Goal: Task Accomplishment & Management: Manage account settings

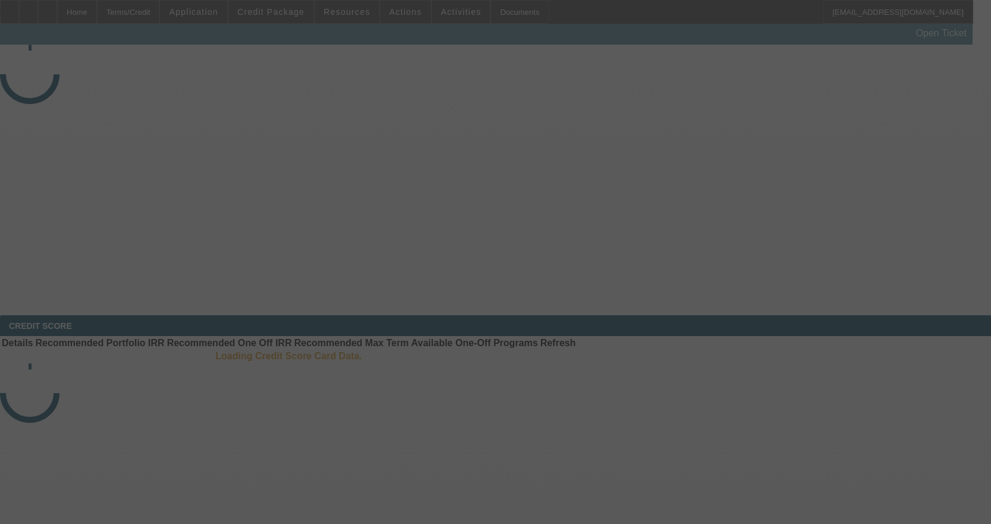
select select "3"
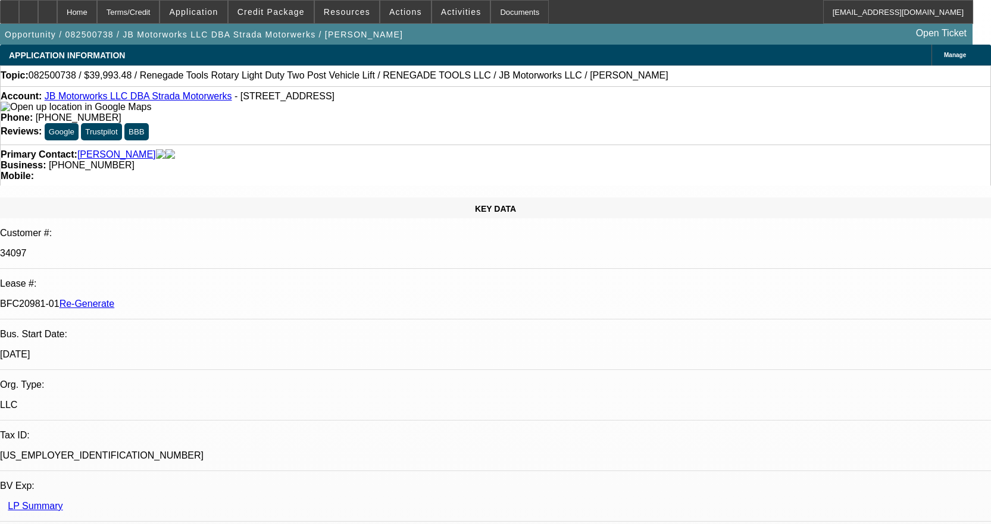
select select "0"
select select "3"
select select "0"
select select "6"
click at [490, 18] on div "Documents" at bounding box center [519, 12] width 58 height 24
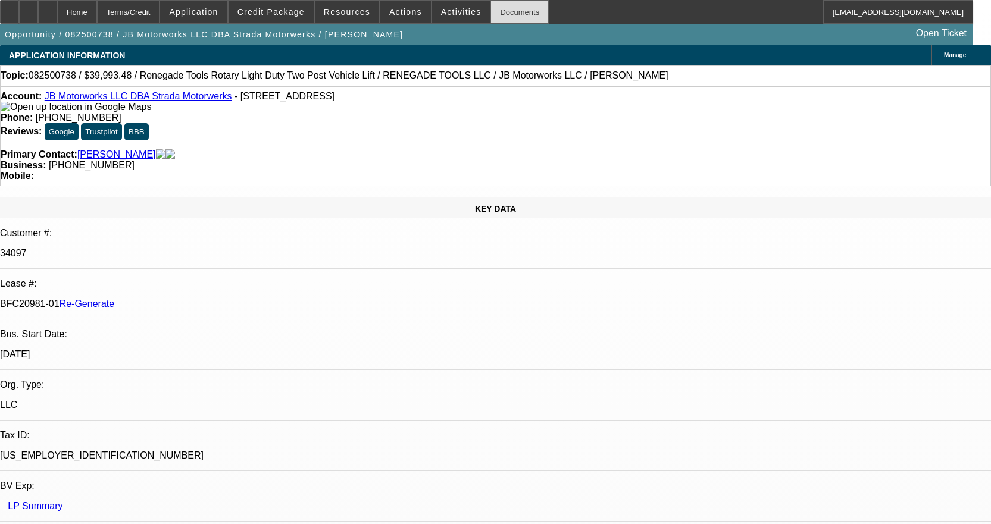
drag, startPoint x: 492, startPoint y: 13, endPoint x: 491, endPoint y: 21, distance: 8.4
click at [492, 13] on div "Documents" at bounding box center [519, 12] width 58 height 24
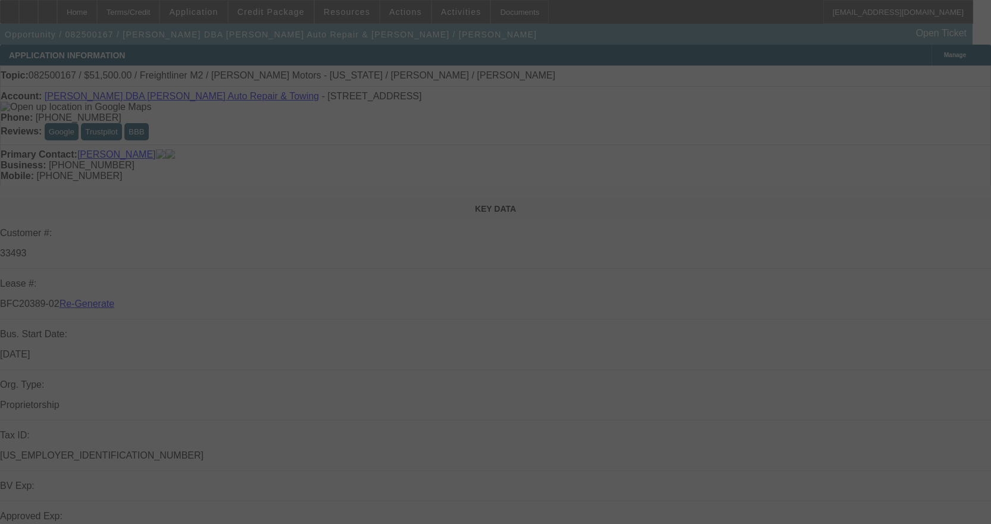
select select "4"
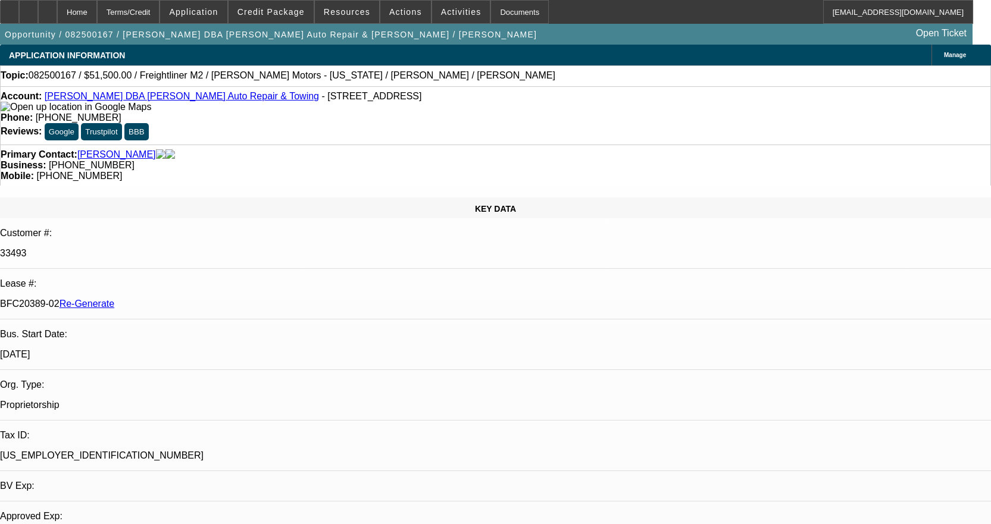
select select "0"
select select "2"
select select "0"
select select "6"
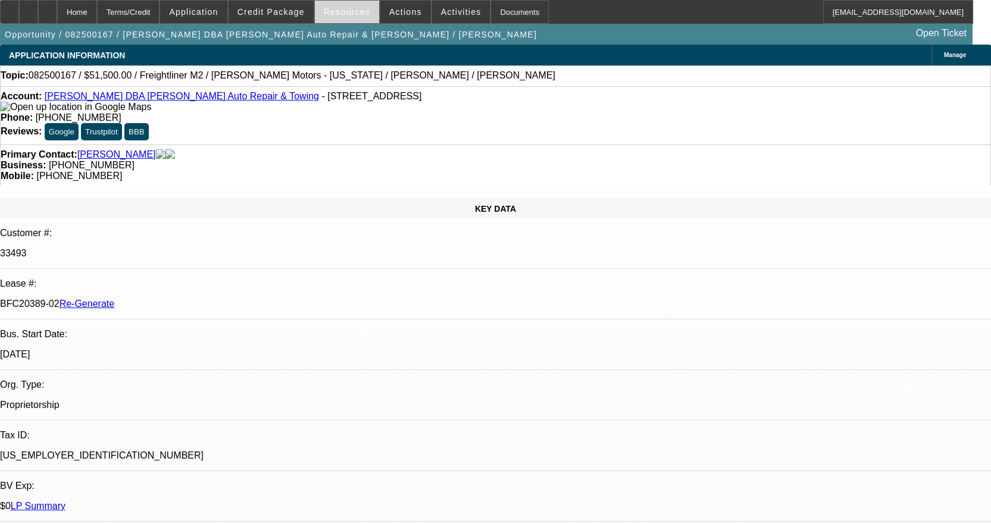
click at [333, 12] on span "Resources" at bounding box center [347, 12] width 46 height 10
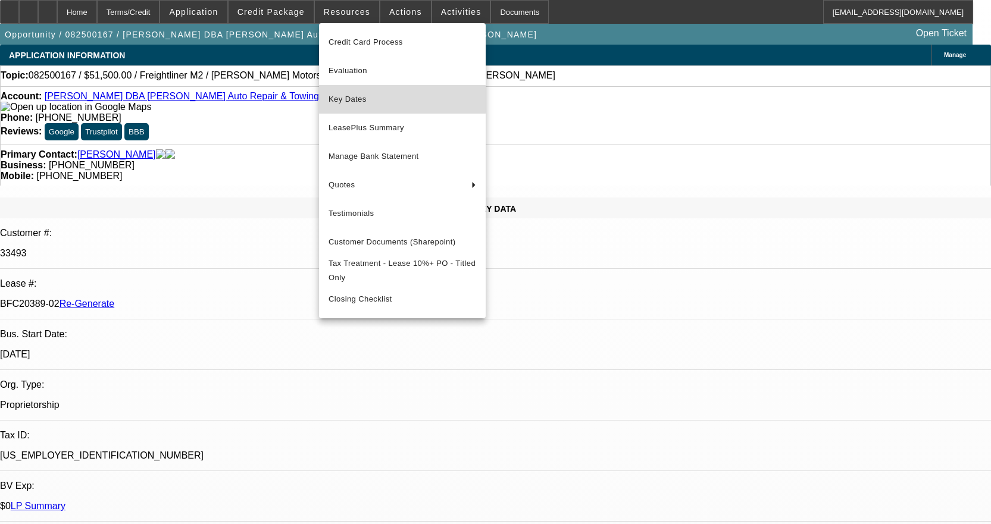
click at [350, 100] on span "Key Dates" at bounding box center [402, 99] width 148 height 14
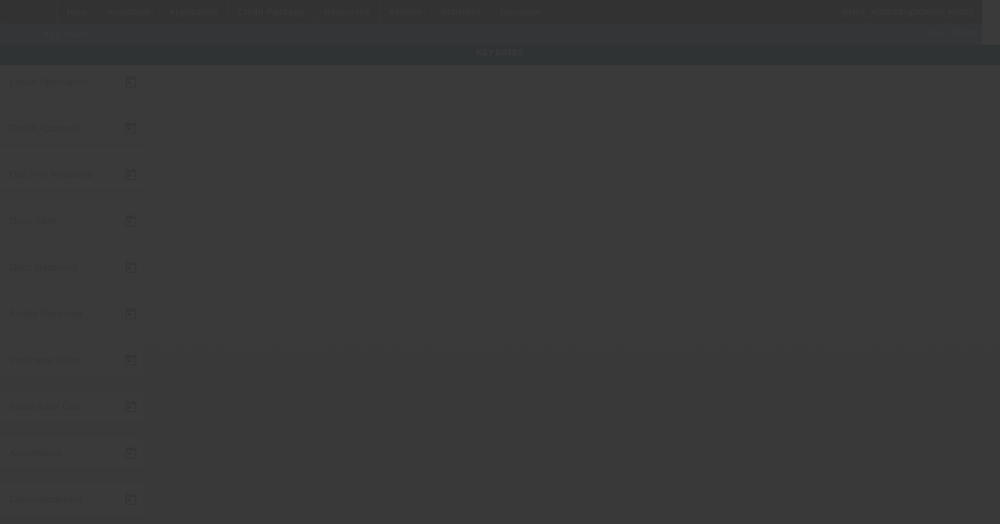
type input "[DATE]"
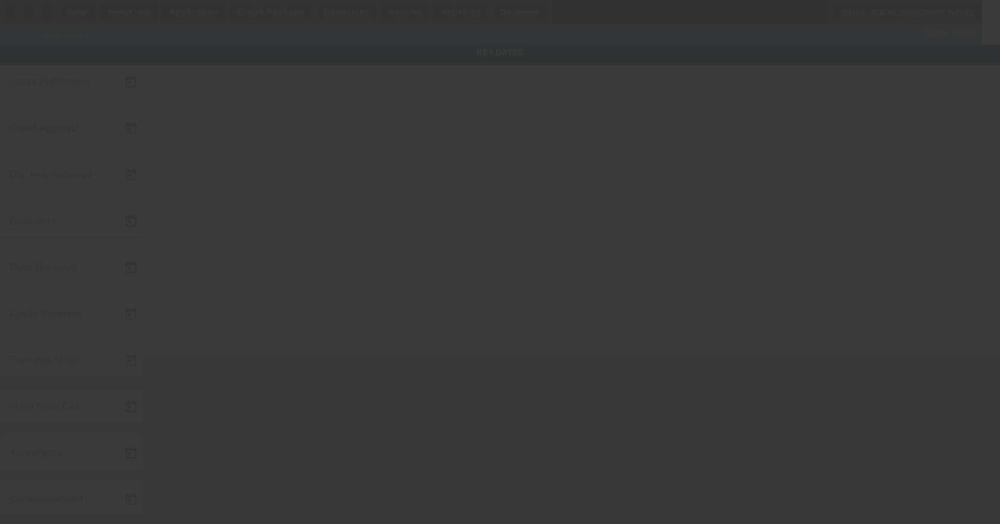
type input "[DATE]"
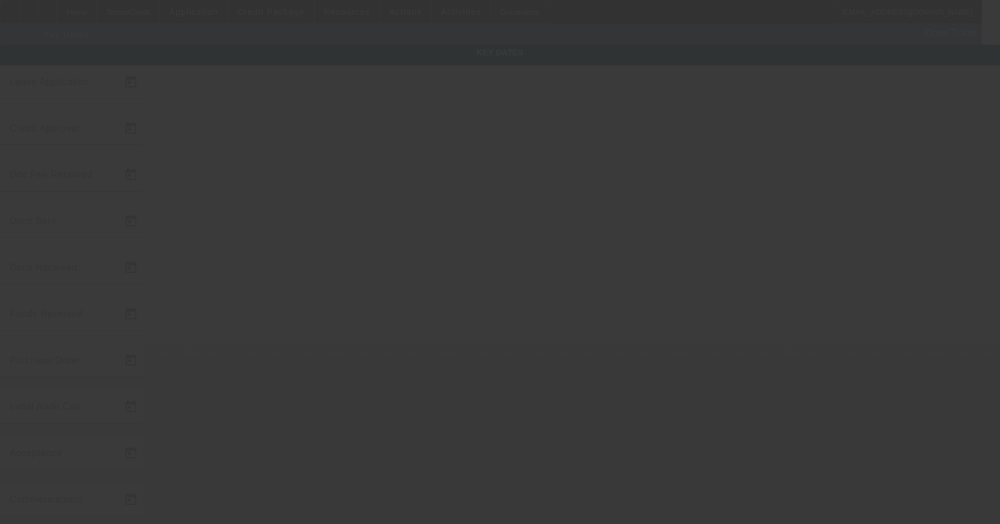
type input "[DATE]"
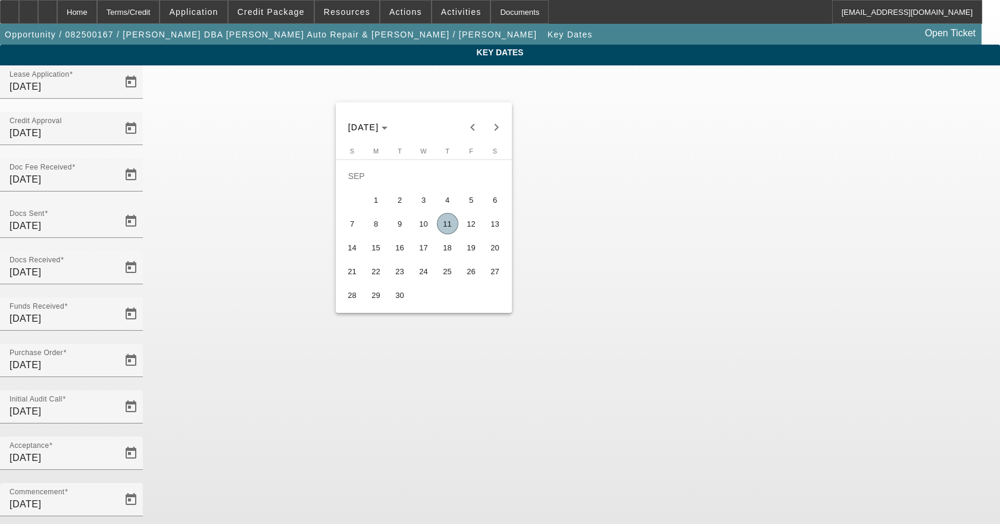
click at [425, 227] on span "10" at bounding box center [423, 223] width 21 height 21
type input "[DATE]"
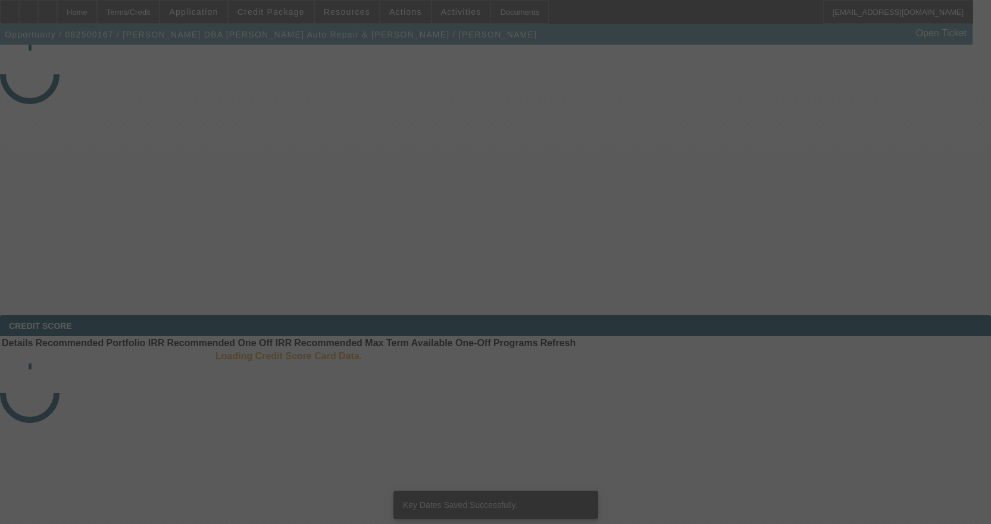
select select "4"
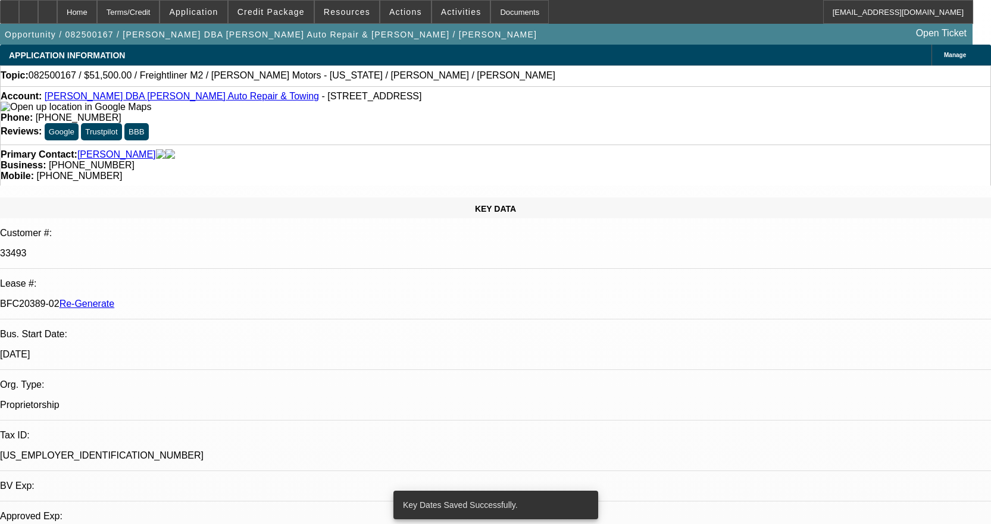
select select "0"
select select "2"
select select "0"
select select "6"
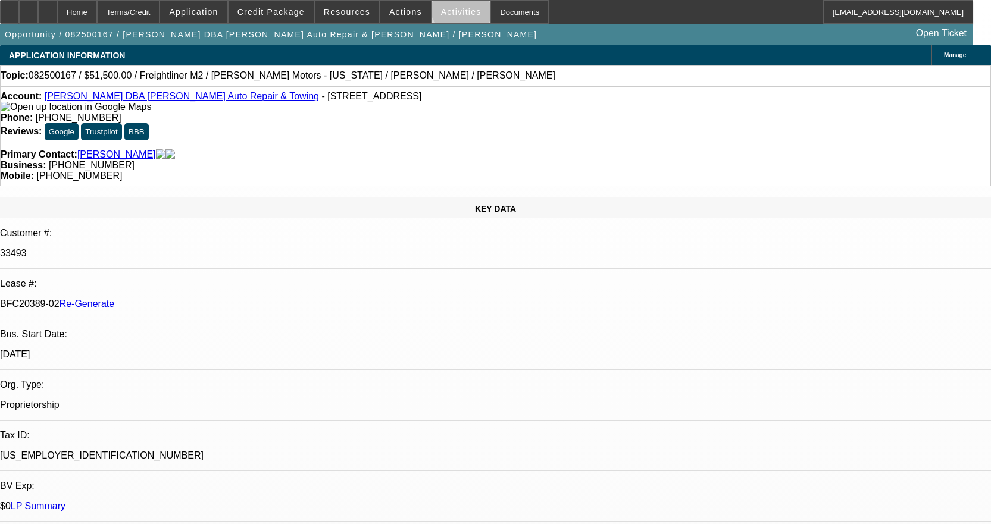
click at [450, 7] on span at bounding box center [461, 12] width 58 height 29
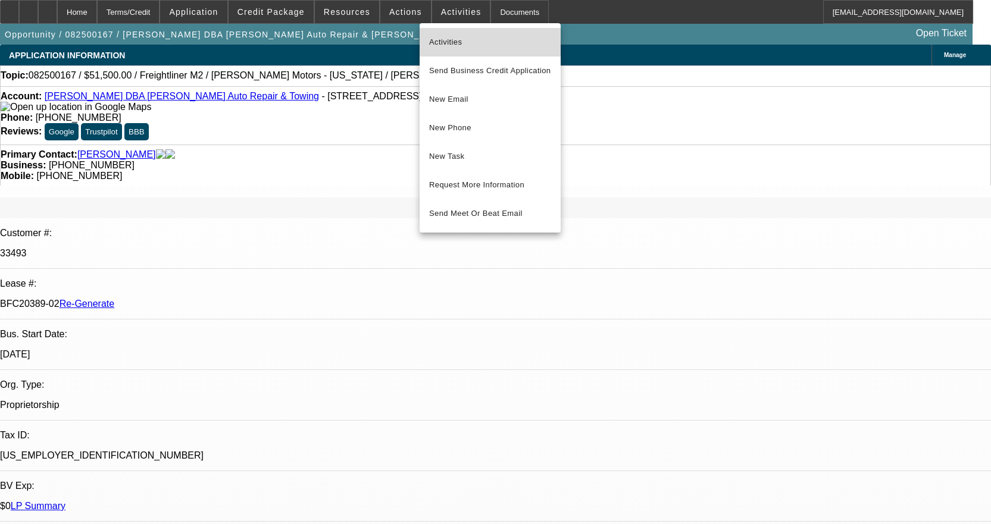
click at [456, 40] on span "Activities" at bounding box center [490, 42] width 122 height 14
